Goal: Information Seeking & Learning: Learn about a topic

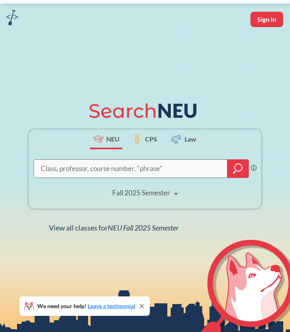
scroll to position [34, 0]
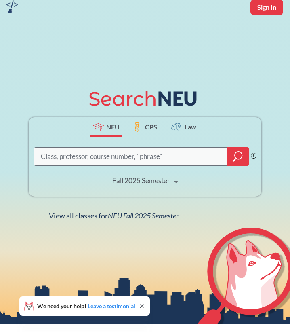
click at [101, 152] on input "search" at bounding box center [131, 156] width 182 height 16
click at [158, 181] on div "Fall 2025 Semester" at bounding box center [141, 180] width 58 height 9
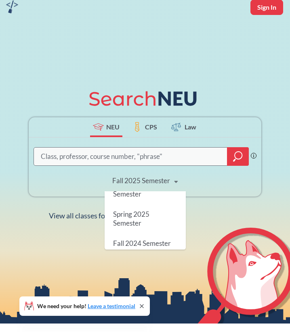
scroll to position [104, 0]
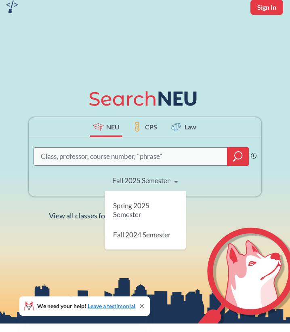
click at [158, 213] on div "Spring 2025 Semester" at bounding box center [145, 209] width 81 height 29
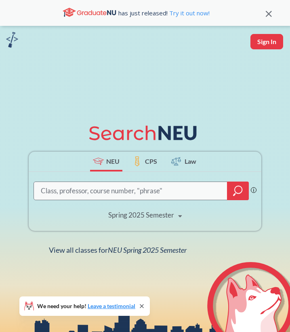
click at [171, 189] on input "search" at bounding box center [131, 191] width 182 height 16
type input "speech and hearing science"
click at [239, 196] on div at bounding box center [238, 191] width 22 height 19
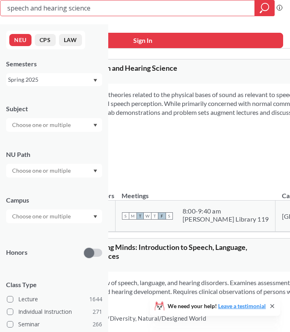
click at [175, 158] on div "NUPaths: None Prerequisites: None Corequisites: None Course fees: None View mor…" at bounding box center [254, 153] width 406 height 36
